Goal: Find specific page/section: Find specific page/section

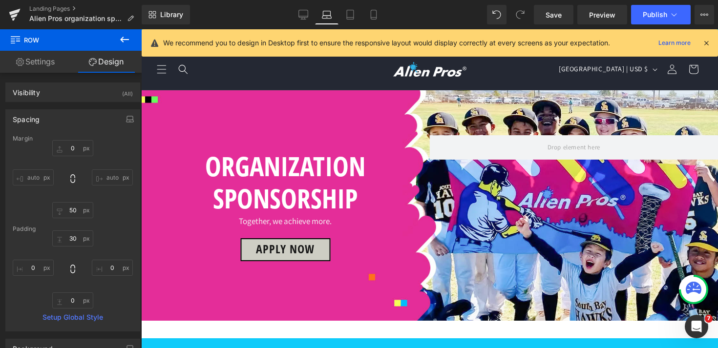
scroll to position [856, 0]
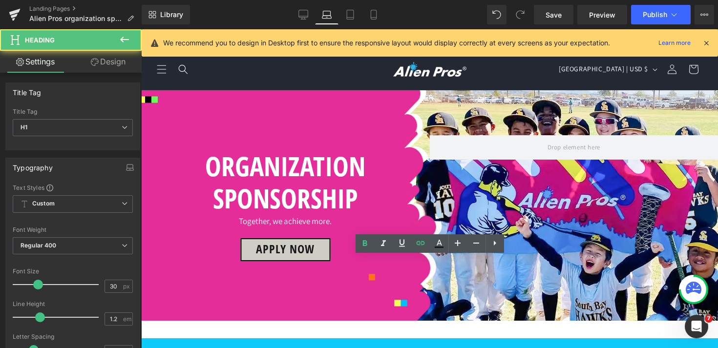
drag, startPoint x: 472, startPoint y: 268, endPoint x: 390, endPoint y: 270, distance: 81.6
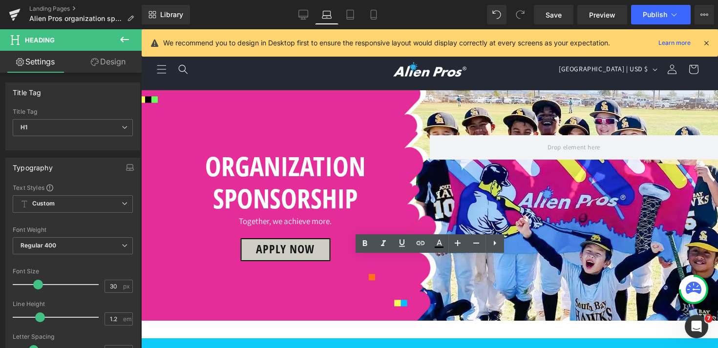
copy font "Baseball [US_STATE]"
